Goal: Task Accomplishment & Management: Use online tool/utility

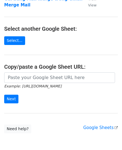
scroll to position [77, 0]
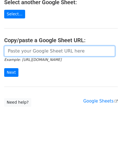
click at [47, 55] on input "url" at bounding box center [59, 51] width 111 height 11
click at [45, 49] on input "url" at bounding box center [59, 51] width 111 height 11
paste input "[EMAIL_ADDRESS][DOMAIN_NAME] [DOMAIN_NAME][EMAIL_ADDRESS][DOMAIN_NAME] [EMAIL_A…"
type input "[EMAIL_ADDRESS][DOMAIN_NAME] [DOMAIN_NAME][EMAIL_ADDRESS][DOMAIN_NAME] [EMAIL_A…"
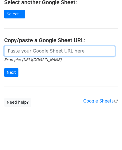
paste input "https://docs.google.com/spreadsheets/d/1cjVd6gRPH9KNXuA38ONzmLVpR97er3TsyXYcOIG…"
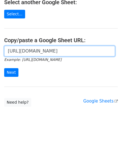
scroll to position [0, 164]
type input "https://docs.google.com/spreadsheets/d/1cjVd6gRPH9KNXuA38ONzmLVpR97er3TsyXYcOIG…"
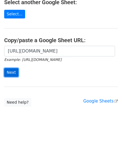
scroll to position [0, 0]
click at [11, 73] on input "Next" at bounding box center [11, 72] width 14 height 9
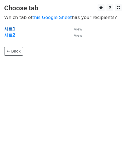
click at [9, 29] on strong "시트1" at bounding box center [9, 29] width 11 height 5
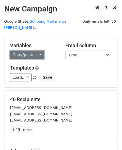
click at [31, 51] on link "Copy/paste..." at bounding box center [27, 55] width 34 height 9
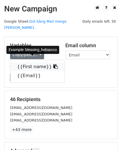
click at [33, 62] on link "{{First name}}" at bounding box center [37, 66] width 54 height 9
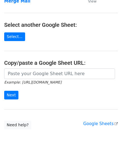
scroll to position [77, 0]
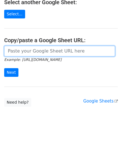
click at [35, 51] on input "url" at bounding box center [59, 51] width 111 height 11
paste input "[URL][DOMAIN_NAME]"
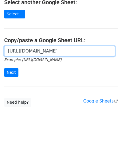
scroll to position [0, 164]
type input "https://docs.google.com/spreadsheets/d/1cjVd6gRPH9KNXuA38ONzmLVpR97er3TsyXYcOIG…"
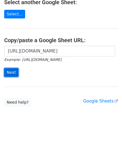
click at [10, 69] on input "Next" at bounding box center [11, 72] width 14 height 9
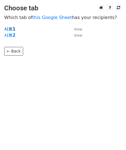
click at [11, 28] on strong "시트1" at bounding box center [9, 29] width 11 height 5
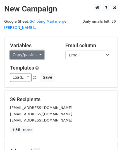
click at [35, 51] on link "Copy/paste..." at bounding box center [27, 55] width 34 height 9
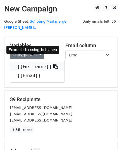
click at [33, 62] on link "{{First name}}" at bounding box center [37, 66] width 54 height 9
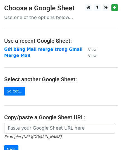
scroll to position [77, 0]
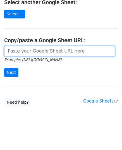
click at [37, 51] on input "url" at bounding box center [59, 51] width 111 height 11
paste input "[URL][DOMAIN_NAME]"
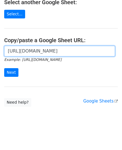
scroll to position [0, 164]
type input "[URL][DOMAIN_NAME]"
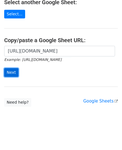
scroll to position [0, 0]
click at [15, 72] on input "Next" at bounding box center [11, 72] width 14 height 9
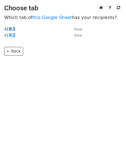
click at [9, 28] on strong "시트1" at bounding box center [9, 29] width 11 height 5
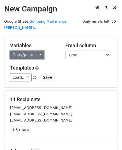
click at [36, 51] on link "Copy/paste..." at bounding box center [27, 55] width 34 height 9
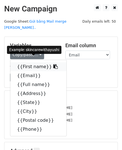
click at [33, 62] on link "{{First name}}" at bounding box center [38, 66] width 56 height 9
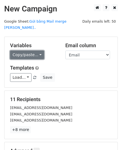
click at [36, 51] on link "Copy/paste..." at bounding box center [27, 55] width 34 height 9
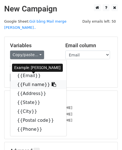
click at [52, 82] on icon at bounding box center [54, 84] width 4 height 4
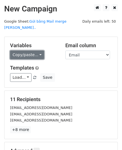
click at [34, 51] on link "Copy/paste..." at bounding box center [27, 55] width 34 height 9
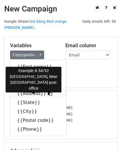
click at [48, 91] on icon at bounding box center [50, 93] width 4 height 4
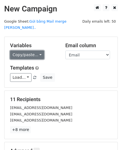
click at [38, 51] on link "Copy/paste..." at bounding box center [27, 55] width 34 height 9
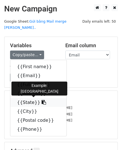
click at [42, 100] on icon at bounding box center [44, 102] width 4 height 4
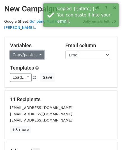
click at [38, 51] on link "Copy/paste..." at bounding box center [27, 55] width 34 height 9
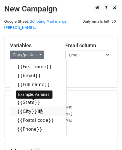
click at [39, 109] on icon at bounding box center [41, 111] width 4 height 4
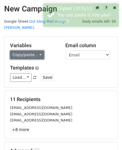
click at [38, 51] on link "Copy/paste..." at bounding box center [27, 55] width 34 height 9
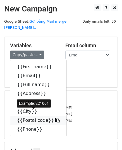
click at [55, 118] on icon at bounding box center [57, 120] width 4 height 4
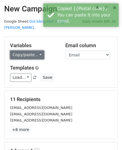
click at [35, 51] on link "Copy/paste..." at bounding box center [27, 55] width 34 height 9
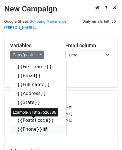
click at [31, 125] on link "{{Phone}}" at bounding box center [38, 129] width 56 height 9
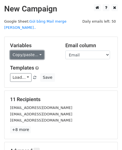
click at [40, 51] on link "Copy/paste..." at bounding box center [27, 55] width 34 height 9
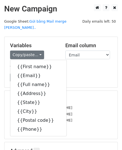
click at [52, 42] on h5 "Variables" at bounding box center [33, 45] width 47 height 6
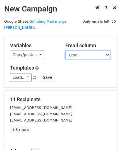
click at [85, 51] on select "First name Email Full name Address State City Postal code Phone" at bounding box center [87, 55] width 45 height 9
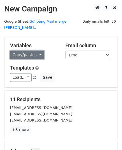
click at [35, 51] on link "Copy/paste..." at bounding box center [27, 55] width 34 height 9
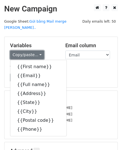
click at [33, 51] on link "Copy/paste..." at bounding box center [27, 55] width 34 height 9
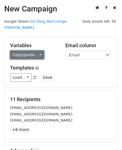
click at [38, 51] on link "Copy/paste..." at bounding box center [27, 55] width 34 height 9
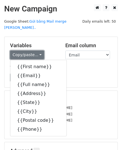
click at [38, 51] on link "Copy/paste..." at bounding box center [27, 55] width 34 height 9
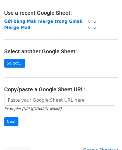
scroll to position [77, 0]
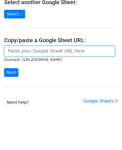
click at [44, 52] on input "url" at bounding box center [59, 51] width 111 height 11
click at [42, 52] on input "url" at bounding box center [59, 51] width 111 height 11
paste input "https://docs.google.com/spreadsheets/d/1cjVd6gRPH9KNXuA38ONzmLVpR97er3TsyXYcOIG…"
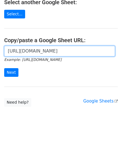
scroll to position [0, 164]
type input "https://docs.google.com/spreadsheets/d/1cjVd6gRPH9KNXuA38ONzmLVpR97er3TsyXYcOIG…"
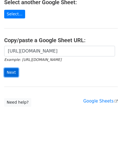
click at [8, 71] on input "Next" at bounding box center [11, 72] width 14 height 9
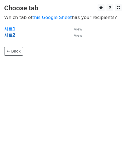
click at [7, 35] on strong "시트2" at bounding box center [9, 35] width 11 height 5
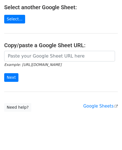
scroll to position [77, 0]
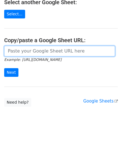
click at [26, 51] on input "url" at bounding box center [59, 51] width 111 height 11
paste input "[URL][DOMAIN_NAME]"
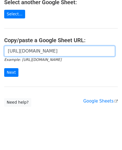
scroll to position [0, 164]
type input "[URL][DOMAIN_NAME]"
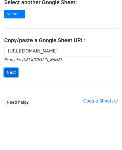
click at [12, 71] on input "Next" at bounding box center [11, 72] width 14 height 9
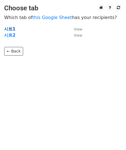
click at [8, 28] on strong "시트1" at bounding box center [9, 29] width 11 height 5
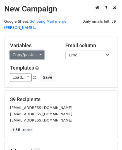
click at [33, 51] on link "Copy/paste..." at bounding box center [27, 55] width 34 height 9
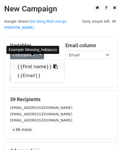
click at [53, 64] on icon at bounding box center [55, 66] width 4 height 4
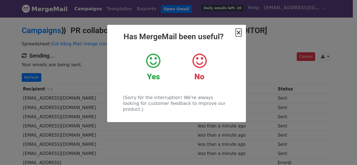
click at [239, 33] on span "×" at bounding box center [239, 33] width 6 height 8
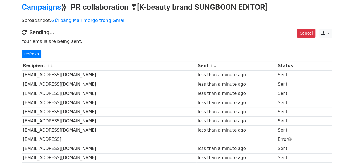
scroll to position [56, 0]
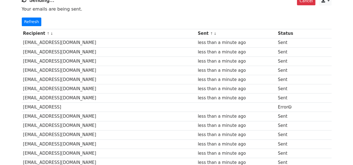
click at [50, 105] on td "[EMAIL_ADDRESS]" at bounding box center [109, 107] width 175 height 9
